Goal: Task Accomplishment & Management: Manage account settings

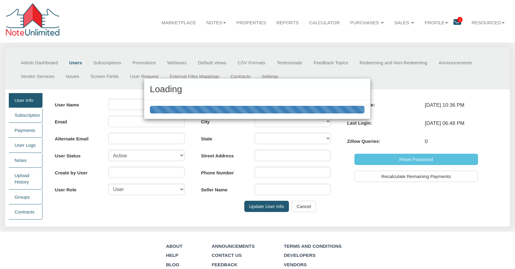
type input "Teresa Parrott"
type input "taparrott727@gmail.com"
select select "A"
type input "0"
select select "user"
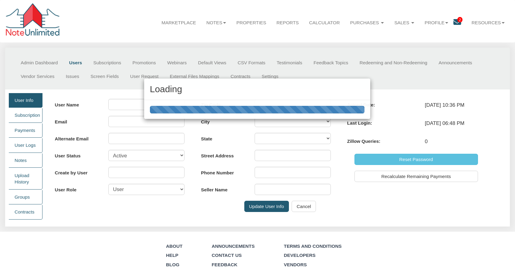
type input "40245"
type input "[STREET_ADDRESS] [GEOGRAPHIC_DATA], KY 40245"
type input "[PHONE_NUMBER]"
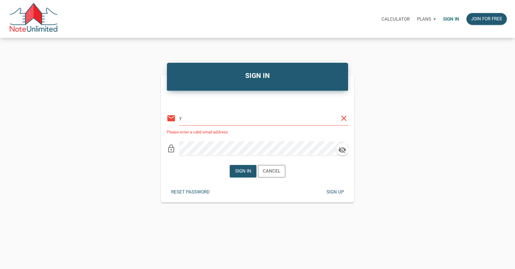
type input "yakov.noteunlimited@gmail.com"
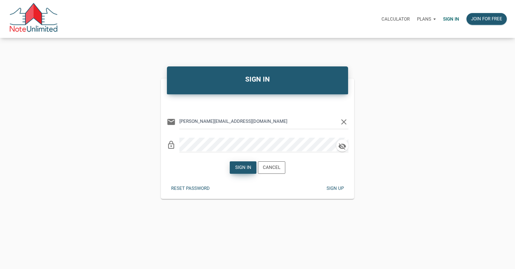
click at [242, 170] on div "Sign in" at bounding box center [243, 167] width 16 height 7
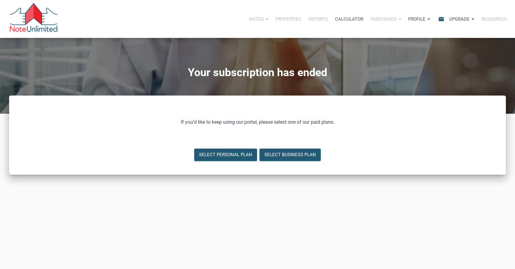
click at [429, 18] on div "Profile" at bounding box center [418, 19] width 29 height 18
click at [428, 18] on div "Profile" at bounding box center [418, 19] width 29 height 18
click at [358, 32] on div "Notes Dashboard Transactions Properties Reports Calculator Purchases Note Offer…" at bounding box center [260, 19] width 510 height 38
click at [429, 18] on div "Profile" at bounding box center [418, 19] width 29 height 18
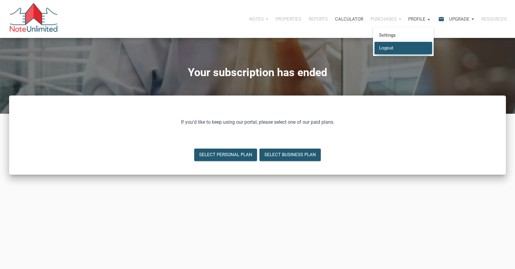
click at [394, 48] on link "Logout" at bounding box center [403, 48] width 58 height 12
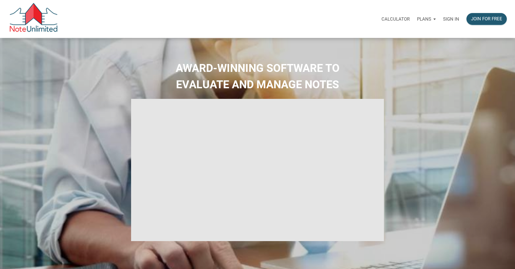
click at [450, 18] on p "Sign in" at bounding box center [451, 18] width 16 height 5
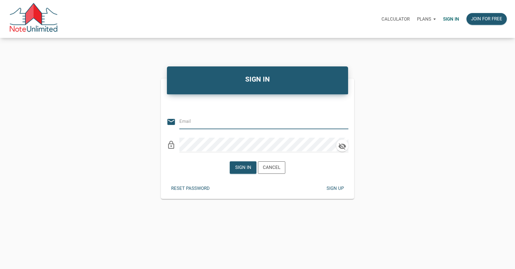
type input "yakov@noteunlimited.com"
click at [243, 170] on div "Sign in" at bounding box center [243, 167] width 16 height 7
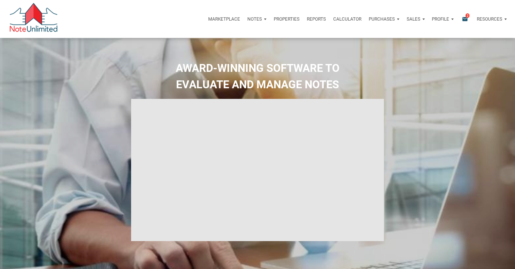
click at [452, 18] on div "Profile" at bounding box center [442, 19] width 29 height 18
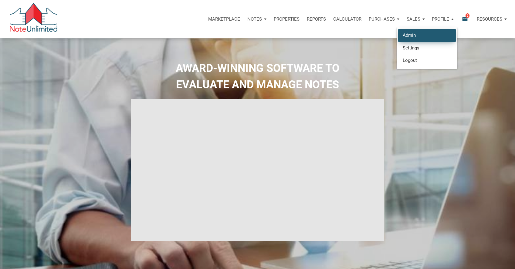
click at [409, 34] on link "Admin" at bounding box center [427, 35] width 58 height 12
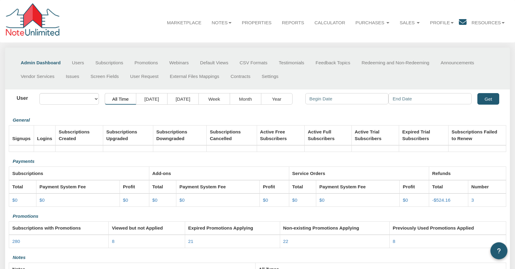
select select "object:45"
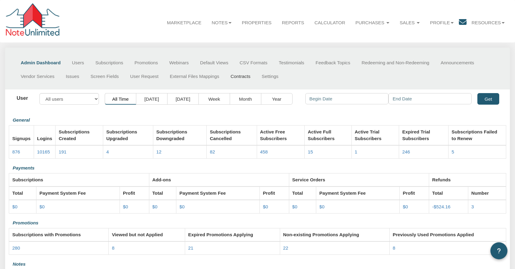
click at [240, 78] on link "Contracts" at bounding box center [240, 76] width 31 height 14
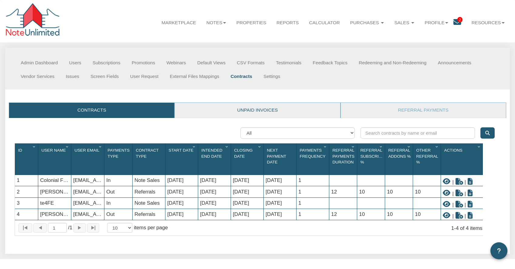
click at [273, 111] on link "Unpaid invoices" at bounding box center [257, 110] width 165 height 15
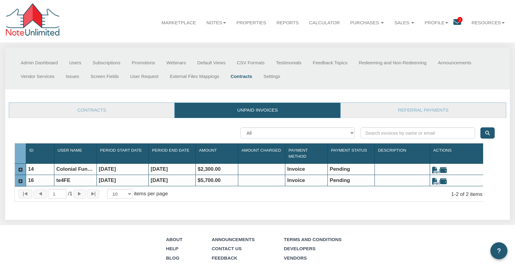
click at [34, 168] on div "14" at bounding box center [40, 169] width 28 height 11
click at [410, 110] on link "Referral Payments" at bounding box center [423, 110] width 165 height 15
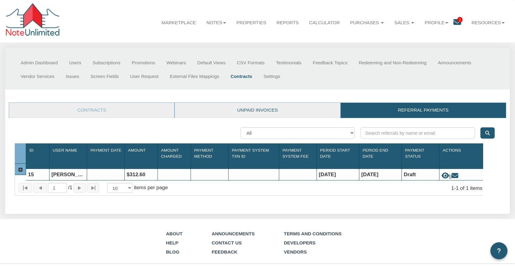
click at [252, 110] on link "Unpaid invoices" at bounding box center [257, 110] width 165 height 15
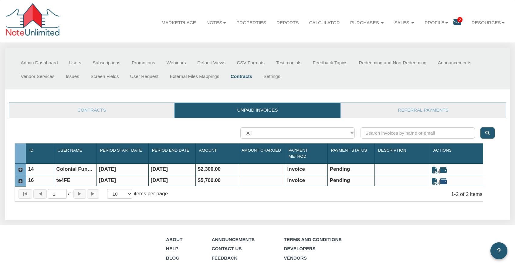
click at [445, 183] on icon at bounding box center [443, 181] width 7 height 7
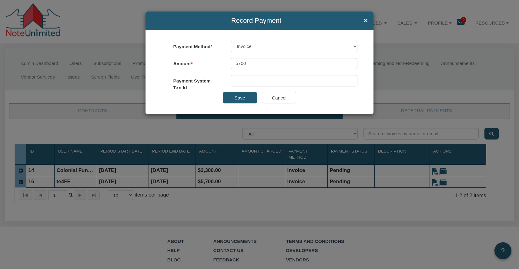
click at [278, 99] on input "Cancel" at bounding box center [279, 98] width 34 height 12
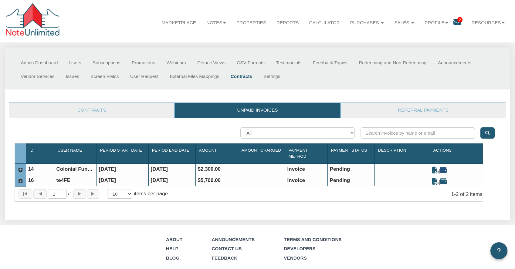
click at [445, 172] on icon at bounding box center [443, 170] width 7 height 7
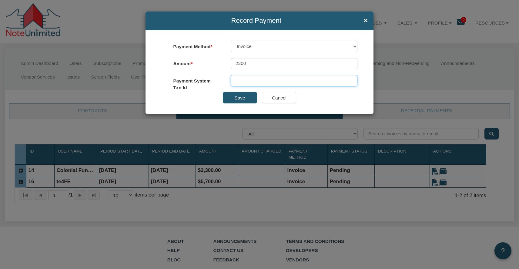
click at [237, 81] on input "text" at bounding box center [294, 81] width 127 height 12
paste input "Reference No: P25100801 - 0198986"
type input "Reference No: P25100801 - 0198986"
click at [243, 97] on button "Save" at bounding box center [240, 98] width 34 height 12
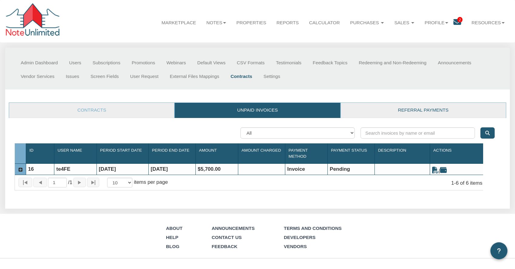
click at [418, 111] on link "Referral Payments" at bounding box center [423, 110] width 165 height 15
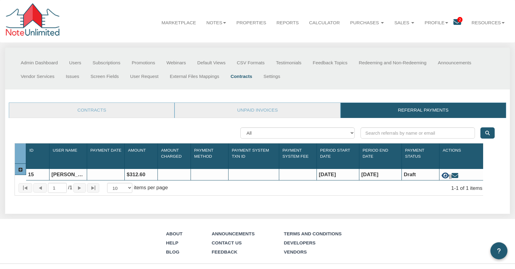
click at [444, 172] on icon at bounding box center [445, 175] width 8 height 7
click at [458, 172] on icon at bounding box center [454, 175] width 7 height 7
drag, startPoint x: 130, startPoint y: 169, endPoint x: 146, endPoint y: 170, distance: 15.8
click at [146, 170] on div "$312.60" at bounding box center [141, 174] width 33 height 11
copy div "312.60"
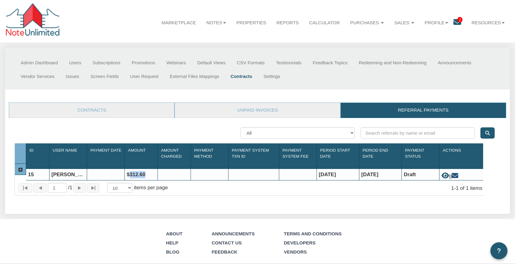
click at [458, 172] on icon at bounding box center [454, 175] width 7 height 7
drag, startPoint x: 460, startPoint y: 171, endPoint x: 408, endPoint y: 203, distance: 60.5
click at [408, 203] on div "Searching... No results found All Pending Draft Id 1 User Name 1 Payment Date 1…" at bounding box center [257, 161] width 497 height 87
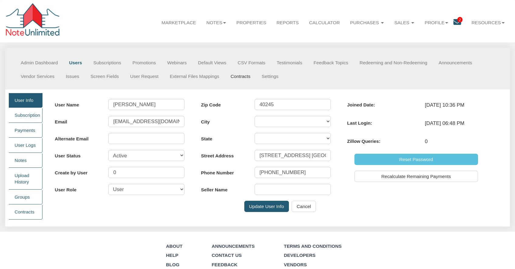
click at [241, 78] on link "Contracts" at bounding box center [240, 76] width 31 height 14
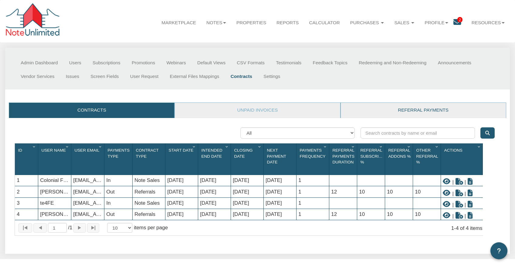
click at [419, 111] on link "Referral Payments" at bounding box center [423, 110] width 165 height 15
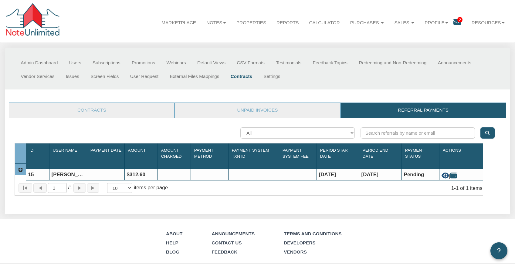
click at [446, 172] on icon at bounding box center [445, 175] width 8 height 7
click at [444, 172] on icon at bounding box center [445, 175] width 8 height 7
click at [456, 173] on icon at bounding box center [453, 175] width 7 height 7
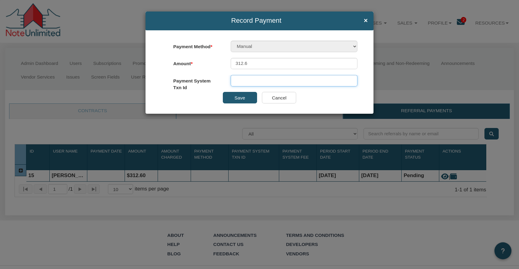
click at [236, 83] on input "text" at bounding box center [294, 81] width 127 height 12
paste input "nu-10/01/2025-2-Affiliate"
type input "nu-10/01/2025-2-Affiliate/paid Zelle/10/11/25"
click at [239, 99] on button "Save" at bounding box center [240, 98] width 34 height 12
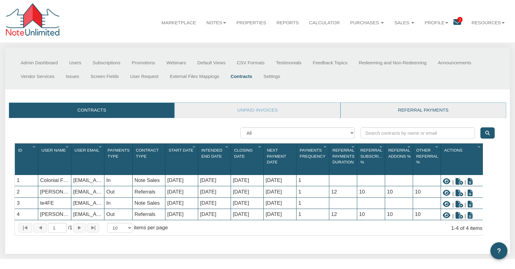
click at [409, 109] on link "Referral Payments" at bounding box center [423, 110] width 165 height 15
